Goal: Navigation & Orientation: Find specific page/section

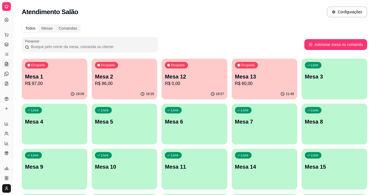
click at [9, 22] on div "Dia a dia" at bounding box center [6, 26] width 8 height 9
click at [4, 18] on link "Dashboard" at bounding box center [6, 19] width 9 height 9
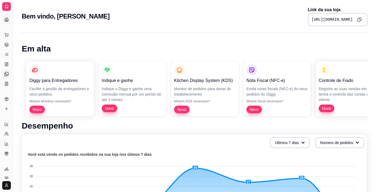
click at [4, 76] on link "Diggy Bot novo" at bounding box center [6, 74] width 9 height 9
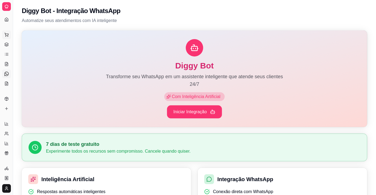
click at [6, 35] on icon at bounding box center [6, 35] width 4 height 4
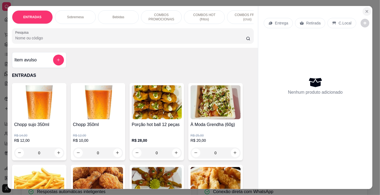
click at [366, 9] on icon "Close" at bounding box center [367, 11] width 4 height 4
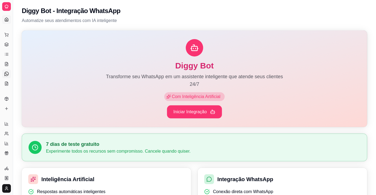
click at [6, 19] on icon at bounding box center [6, 19] width 4 height 4
